Goal: Task Accomplishment & Management: Manage account settings

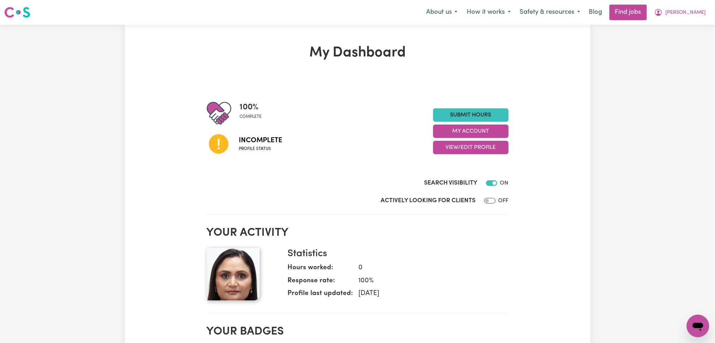
scroll to position [47, 0]
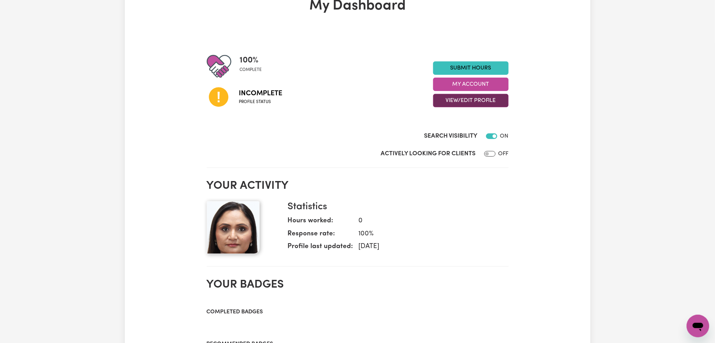
click at [446, 101] on button "View/Edit Profile" at bounding box center [470, 100] width 75 height 13
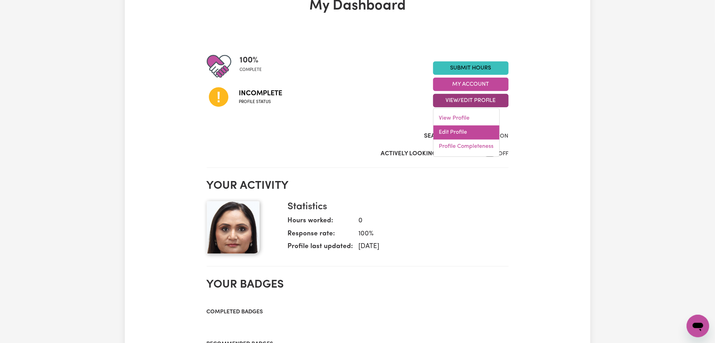
click at [444, 131] on link "Edit Profile" at bounding box center [466, 133] width 66 height 14
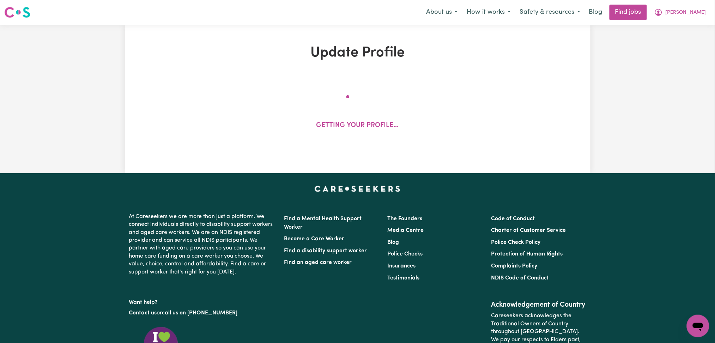
select select "[DEMOGRAPHIC_DATA]"
select select "[DEMOGRAPHIC_DATA] Citizen"
select select "Studying a healthcare related degree or qualification"
select select "40"
select select "50"
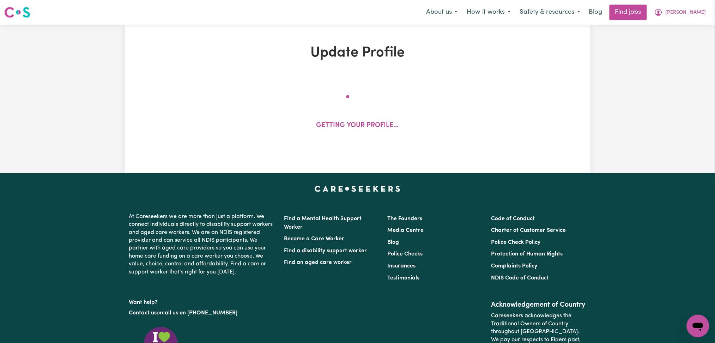
select select "65"
select select "80"
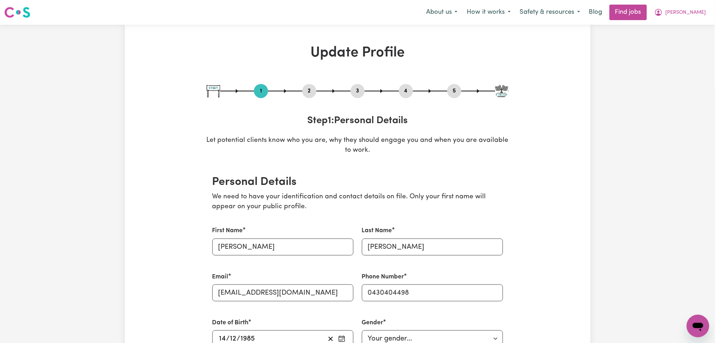
click at [312, 90] on button "2" at bounding box center [309, 90] width 14 height 9
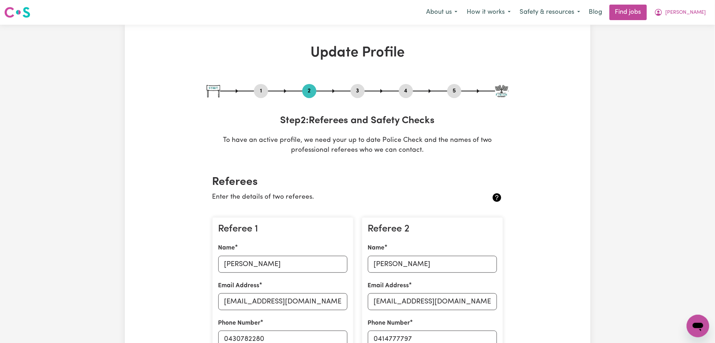
scroll to position [94, 0]
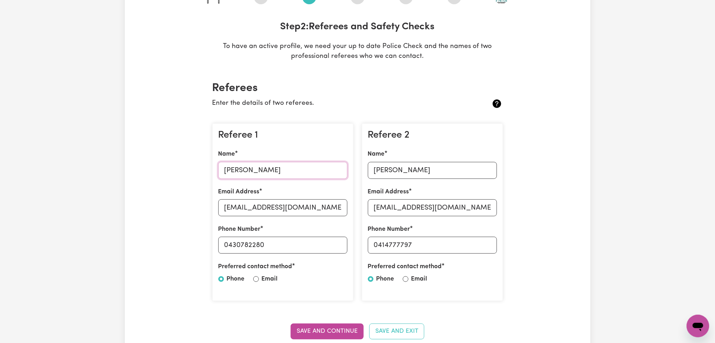
click at [260, 171] on input "[PERSON_NAME]" at bounding box center [282, 170] width 129 height 17
click at [278, 201] on input "[EMAIL_ADDRESS][DOMAIN_NAME]" at bounding box center [282, 207] width 129 height 17
drag, startPoint x: 229, startPoint y: 244, endPoint x: 329, endPoint y: 248, distance: 100.6
click at [329, 248] on input "0430782280" at bounding box center [282, 245] width 129 height 17
click at [396, 163] on input "[PERSON_NAME]" at bounding box center [432, 170] width 129 height 17
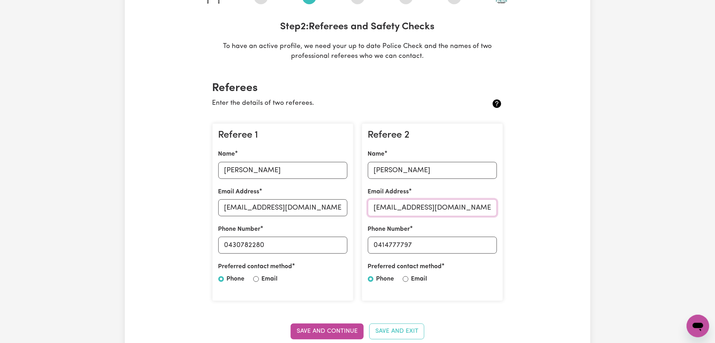
click at [390, 214] on input "[EMAIL_ADDRESS][DOMAIN_NAME]" at bounding box center [432, 207] width 129 height 17
drag, startPoint x: 379, startPoint y: 246, endPoint x: 433, endPoint y: 245, distance: 54.3
click at [433, 245] on input "0414777797" at bounding box center [432, 245] width 129 height 17
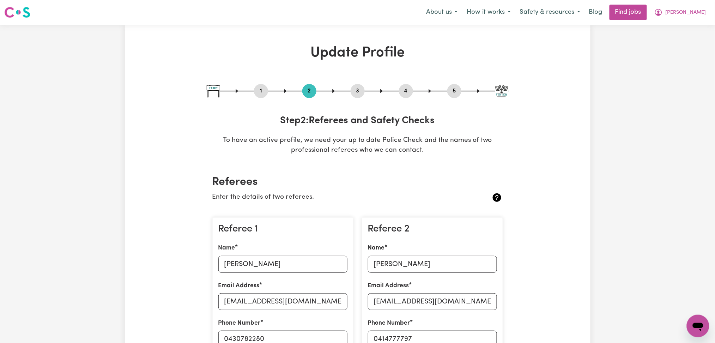
click at [362, 89] on button "3" at bounding box center [358, 90] width 14 height 9
select select "2003"
select select "2004"
select select "2007"
select select "2013"
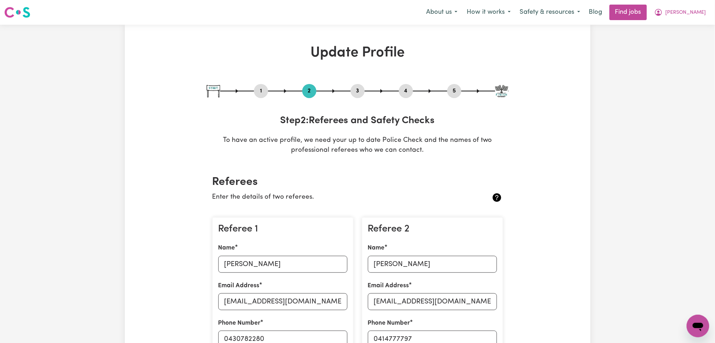
select select "2018"
select select "2022"
select select "2014"
select select "2018"
select select "Certificate III (Individual Support)"
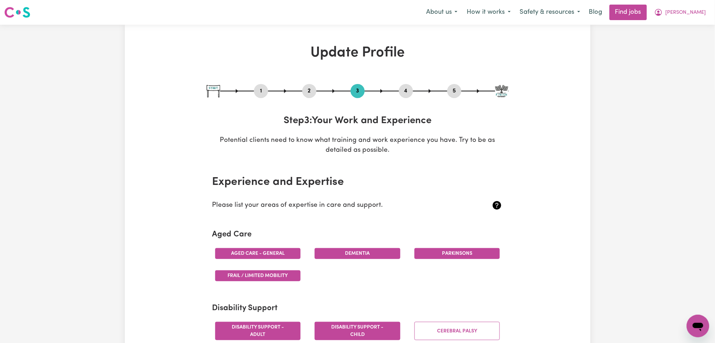
click at [404, 88] on button "4" at bounding box center [406, 90] width 14 height 9
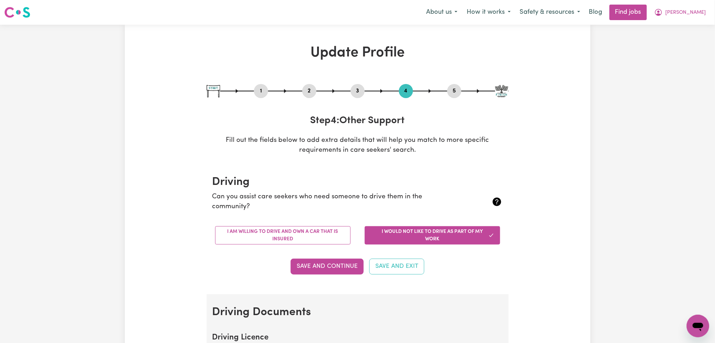
click at [458, 93] on button "5" at bounding box center [454, 90] width 14 height 9
select select "I am providing services privately on my own"
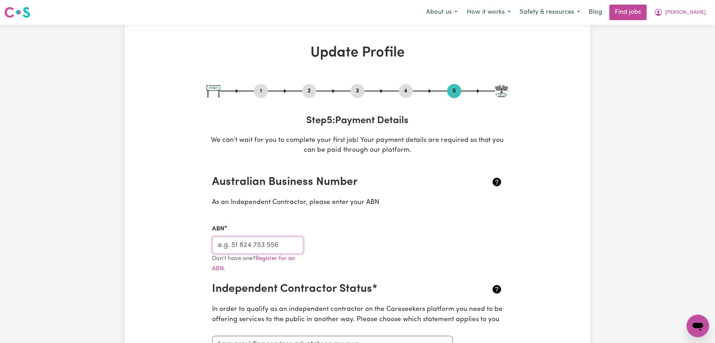
click at [273, 245] on input "ABN" at bounding box center [257, 245] width 91 height 17
click at [358, 92] on button "3" at bounding box center [358, 90] width 14 height 9
select select "2003"
select select "2004"
select select "2007"
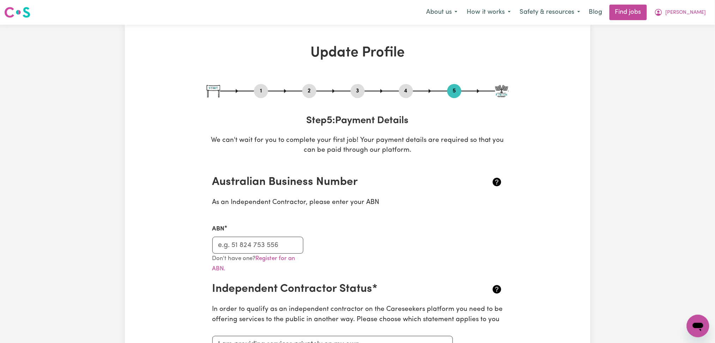
select select "2013"
select select "2018"
select select "2022"
select select "2014"
select select "2018"
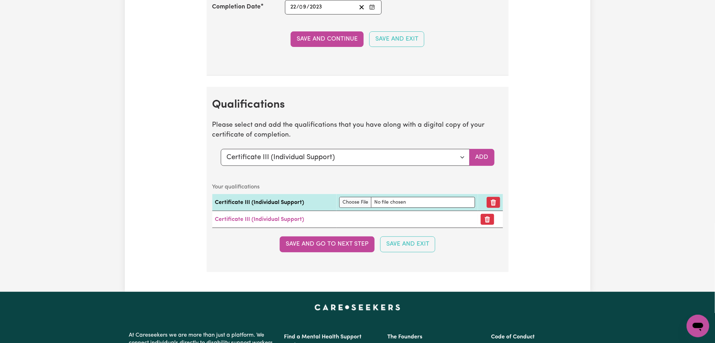
scroll to position [1975, 0]
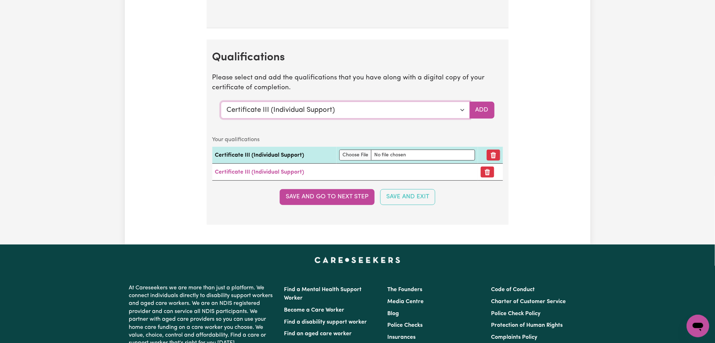
click at [291, 107] on select "Select a qualification to add... Certificate III (Individual Support) Certifica…" at bounding box center [345, 110] width 249 height 17
select select "Assist clients with medication [HLTHPS006]"
click at [221, 104] on select "Select a qualification to add... Certificate III (Individual Support) Certifica…" at bounding box center [345, 110] width 249 height 17
click at [483, 110] on button "Add" at bounding box center [481, 110] width 25 height 17
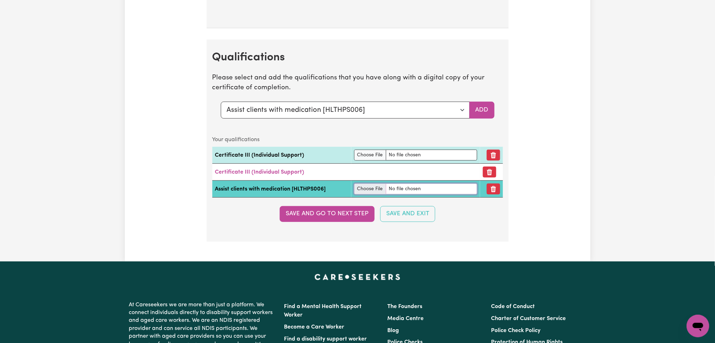
click at [360, 189] on input "file" at bounding box center [415, 188] width 123 height 11
type input "C:\fakepath\[PERSON_NAME] Assist Clients with Medication Training.pdf"
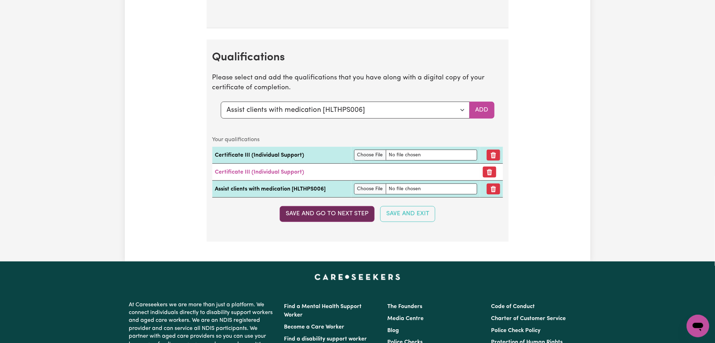
click at [366, 219] on button "Save and go to next step" at bounding box center [327, 214] width 95 height 16
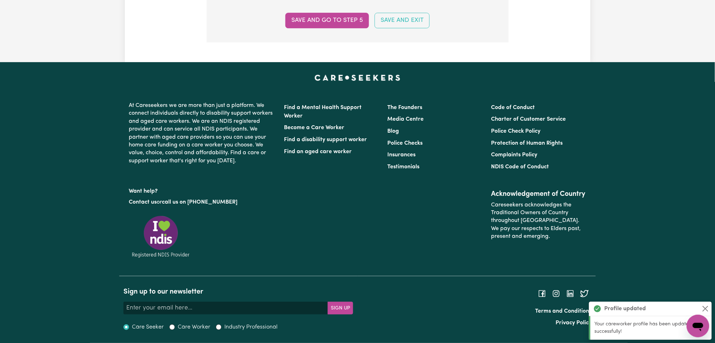
scroll to position [0, 0]
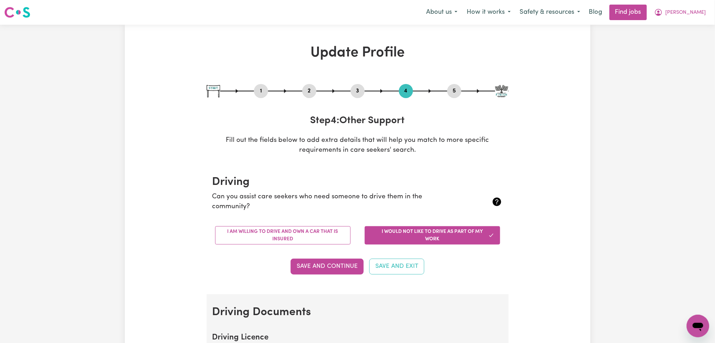
click at [457, 88] on button "5" at bounding box center [454, 90] width 14 height 9
select select "I am providing services privately on my own"
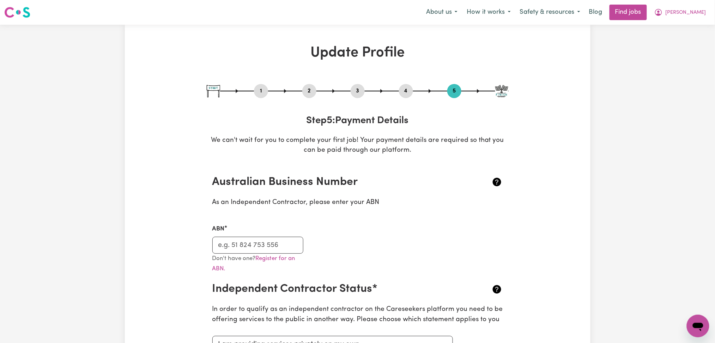
click at [700, 1] on nav "Menu About us How it works Safety & resources Blog Find jobs [PERSON_NAME]" at bounding box center [357, 12] width 715 height 25
click at [697, 9] on span "[PERSON_NAME]" at bounding box center [686, 13] width 41 height 8
click at [675, 37] on link "My Dashboard" at bounding box center [683, 40] width 56 height 13
